Goal: Check status

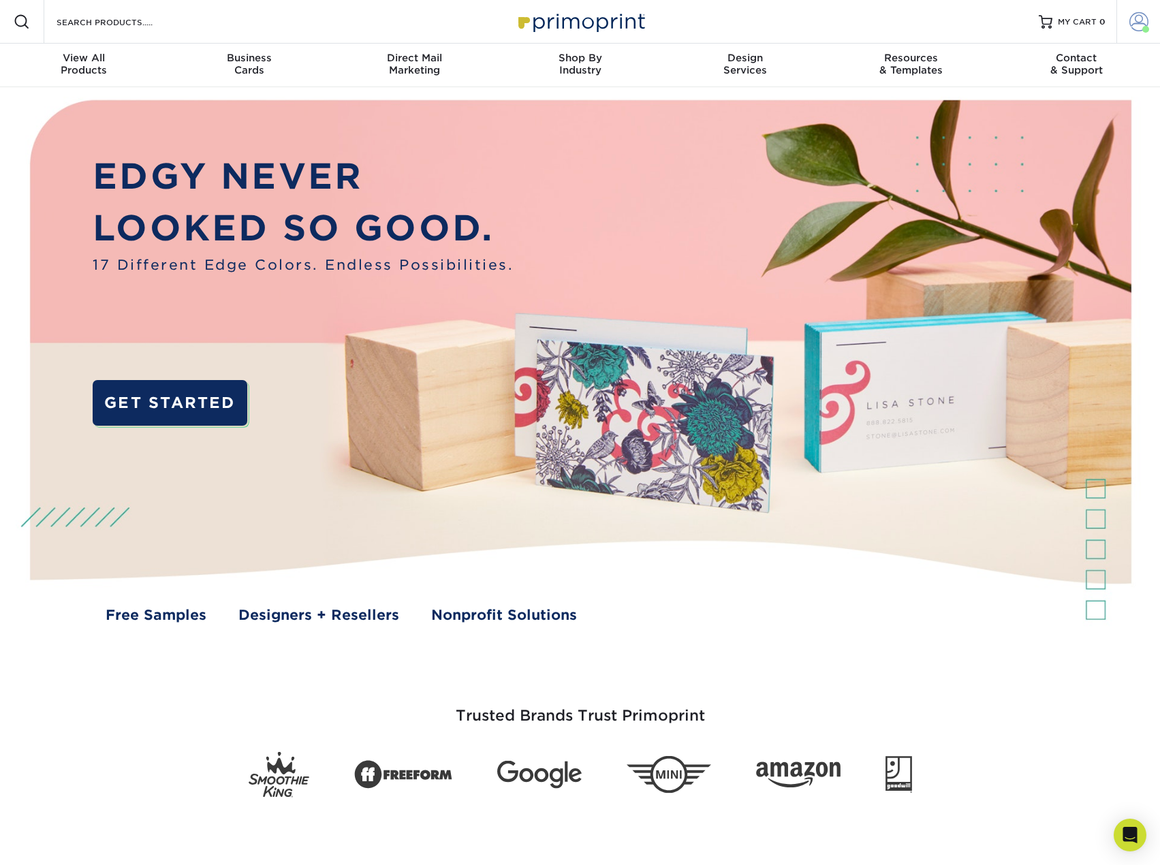
click at [1142, 21] on span at bounding box center [1138, 21] width 19 height 19
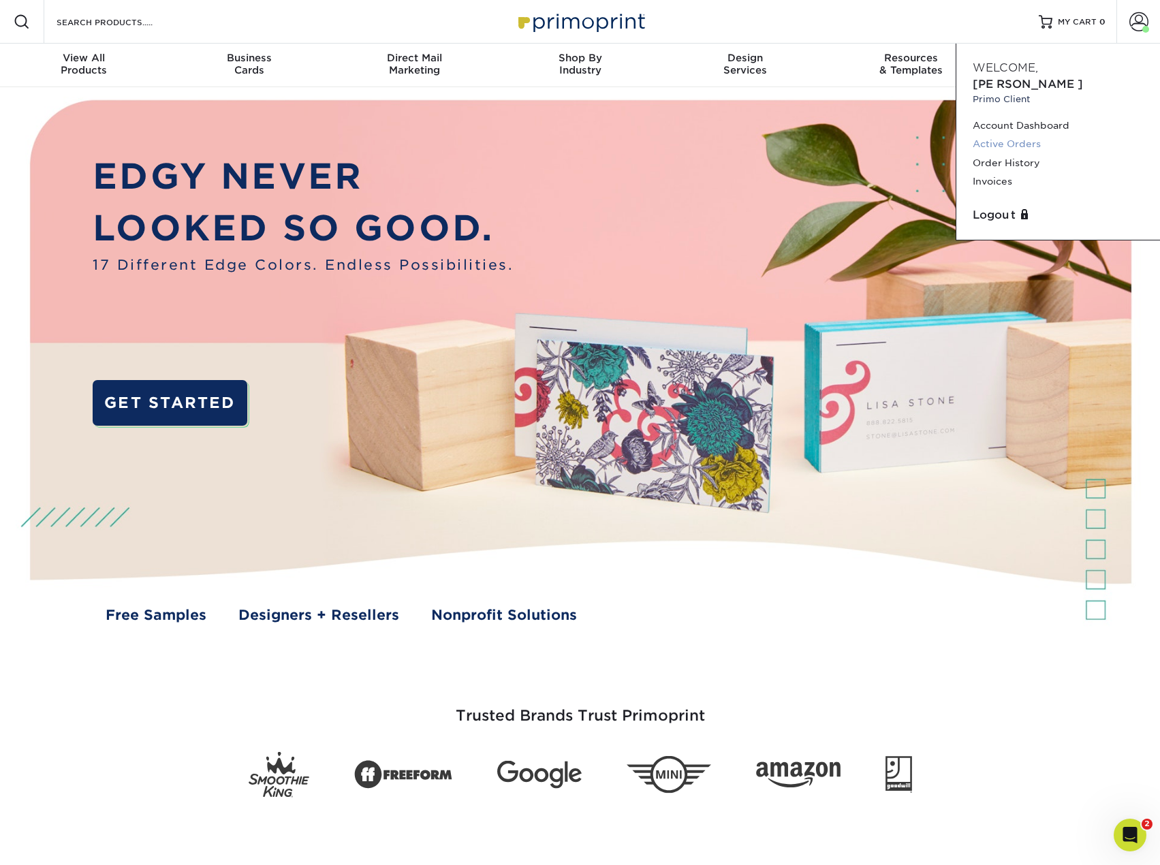
click at [1008, 135] on link "Active Orders" at bounding box center [1058, 144] width 171 height 18
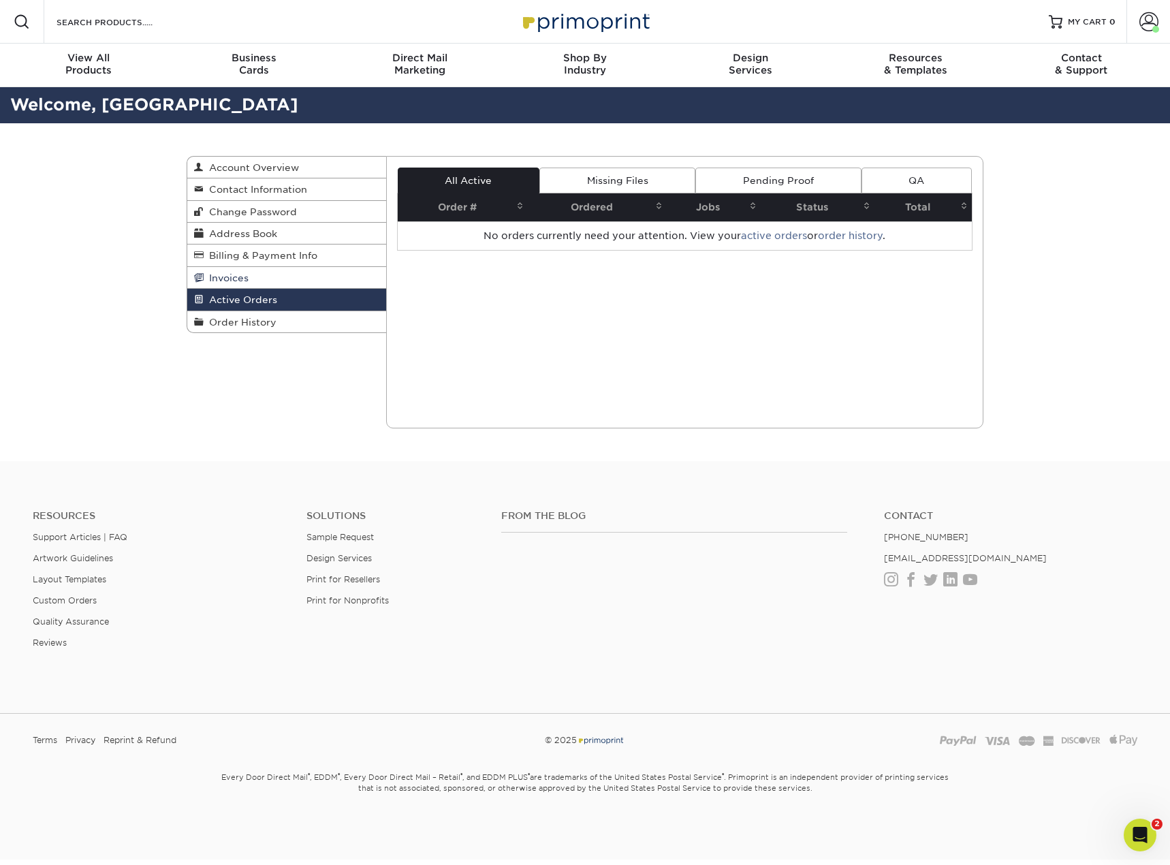
click at [234, 283] on span "Invoices" at bounding box center [226, 277] width 45 height 11
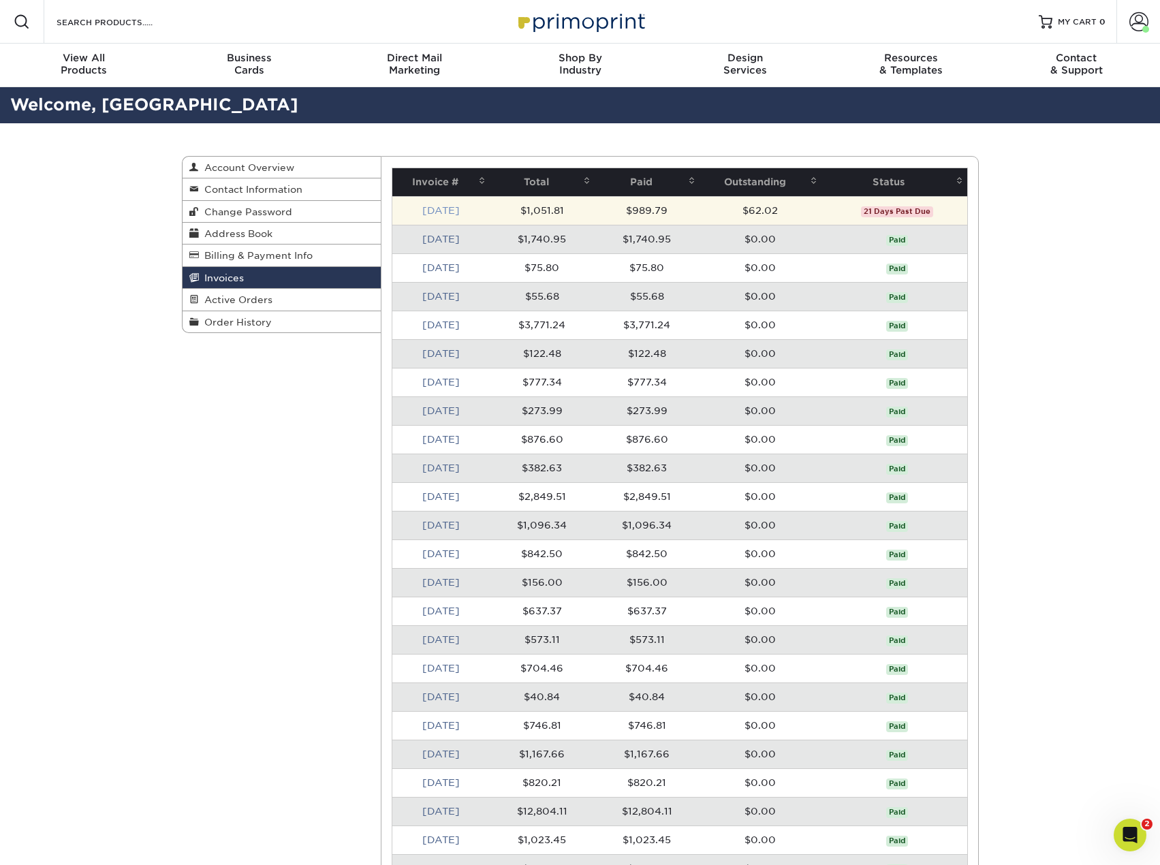
click at [446, 210] on link "[DATE]" at bounding box center [440, 210] width 37 height 11
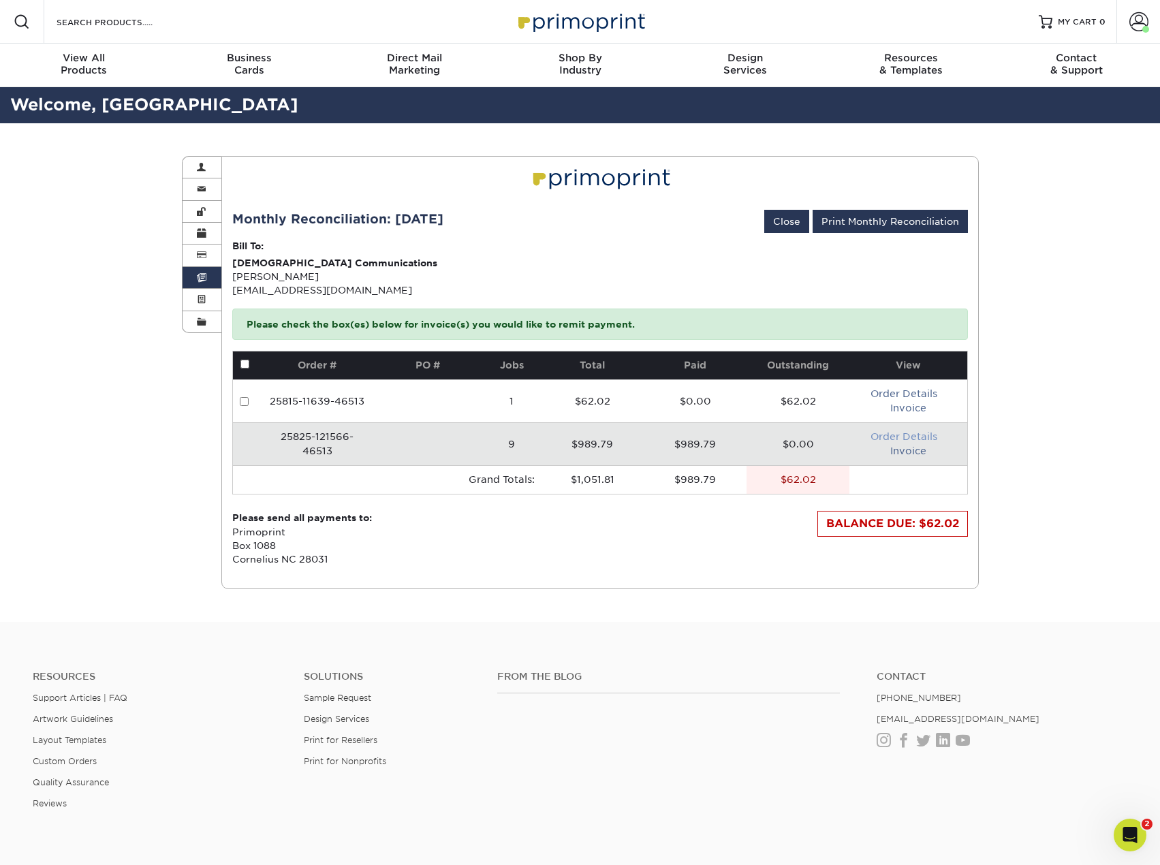
click at [911, 436] on link "Order Details" at bounding box center [904, 436] width 67 height 11
